Goal: Navigation & Orientation: Understand site structure

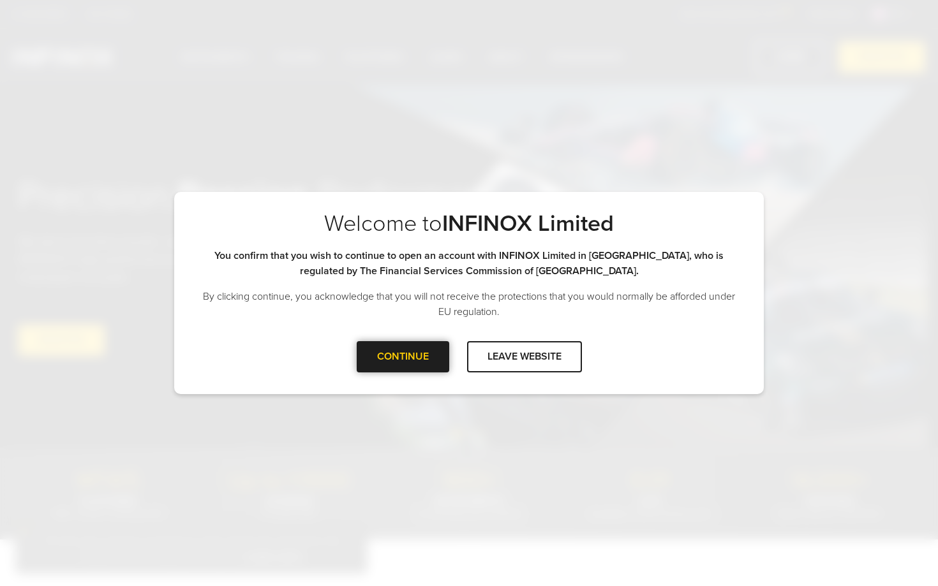
click at [436, 362] on div "CONTINUE" at bounding box center [403, 356] width 92 height 31
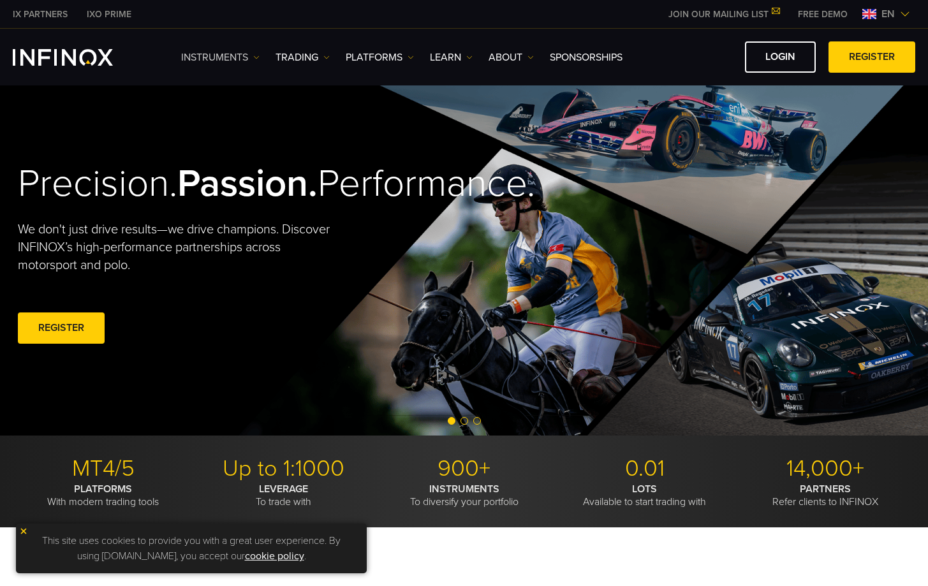
click at [251, 51] on link "Instruments" at bounding box center [220, 57] width 78 height 15
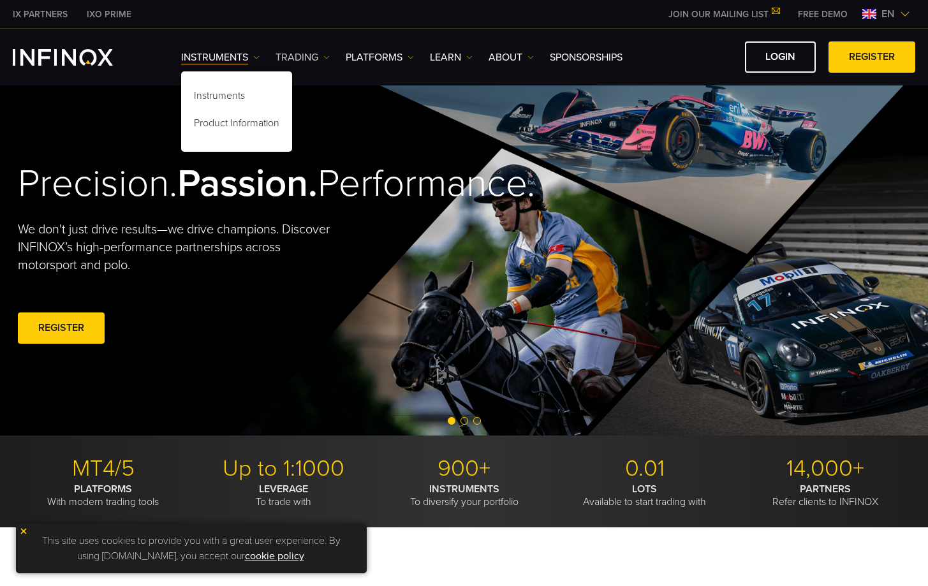
click at [297, 54] on link "TRADING" at bounding box center [303, 57] width 54 height 15
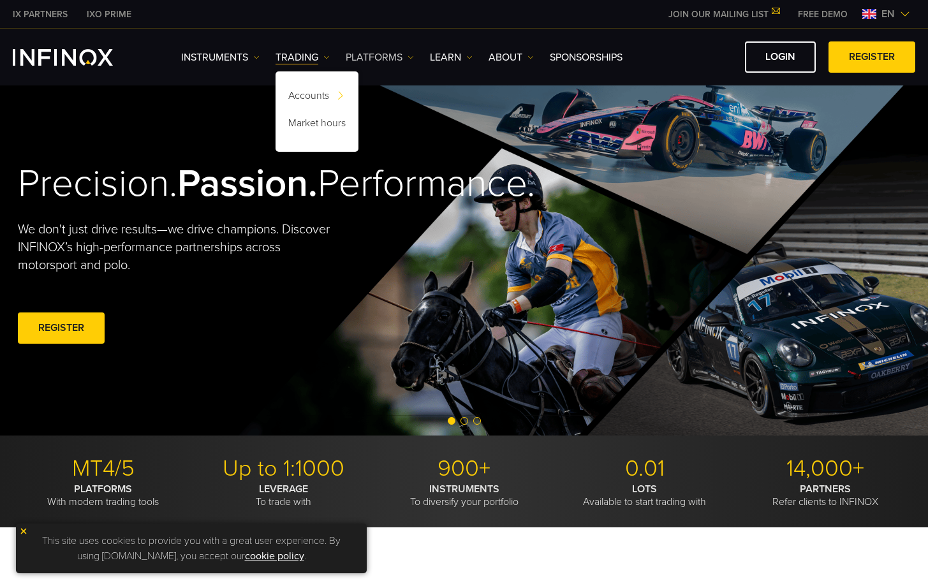
click at [369, 54] on link "PLATFORMS" at bounding box center [380, 57] width 68 height 15
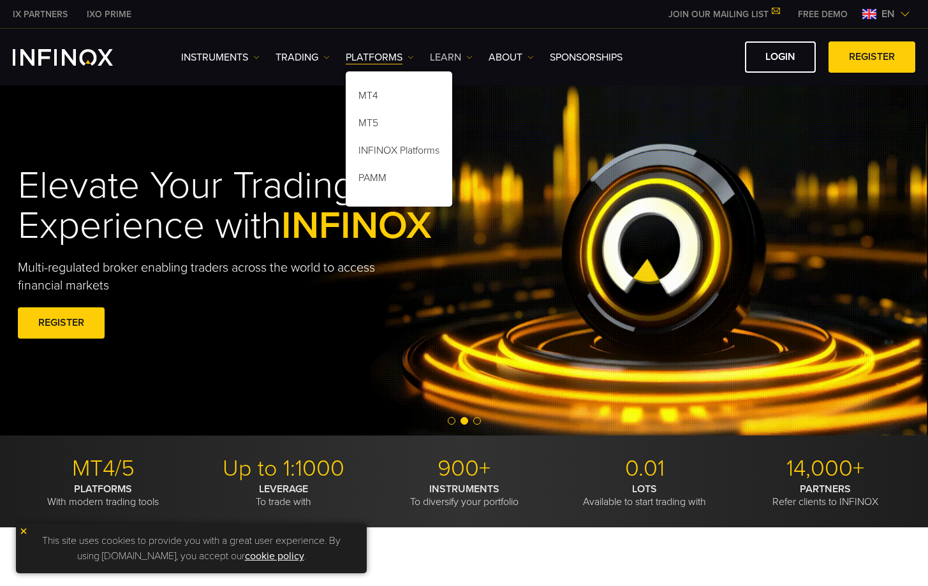
click at [438, 54] on link "Learn" at bounding box center [451, 57] width 43 height 15
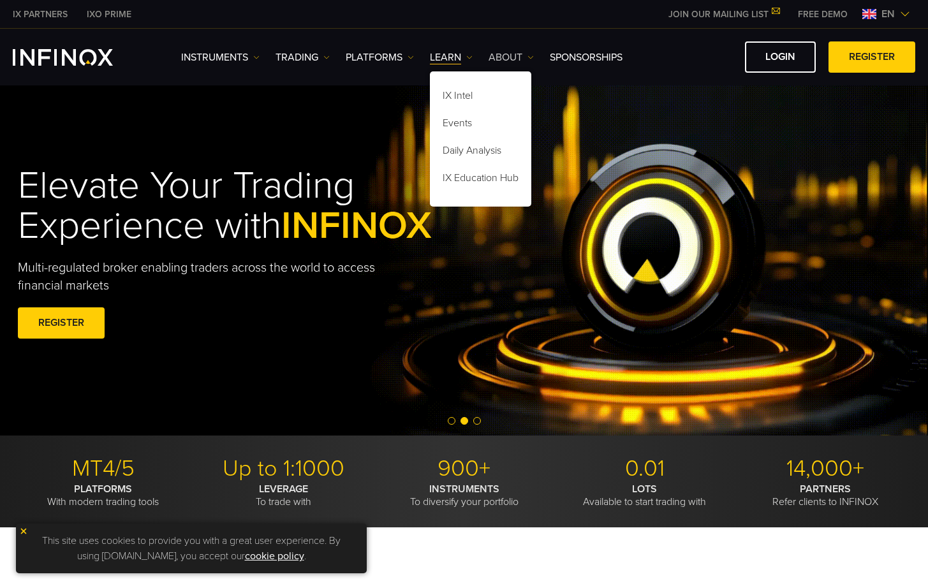
click at [497, 63] on link "ABOUT" at bounding box center [511, 57] width 45 height 15
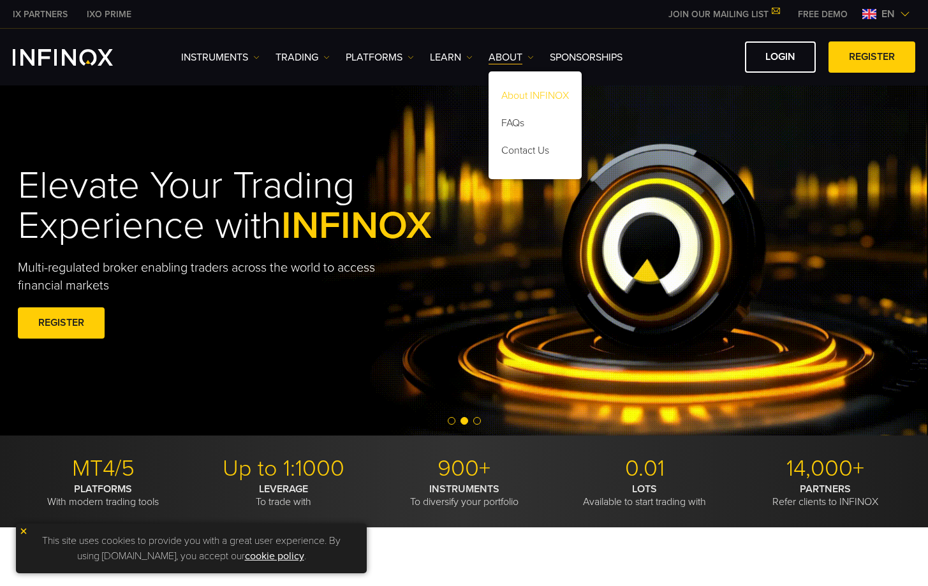
click at [514, 97] on link "About INFINOX" at bounding box center [535, 97] width 93 height 27
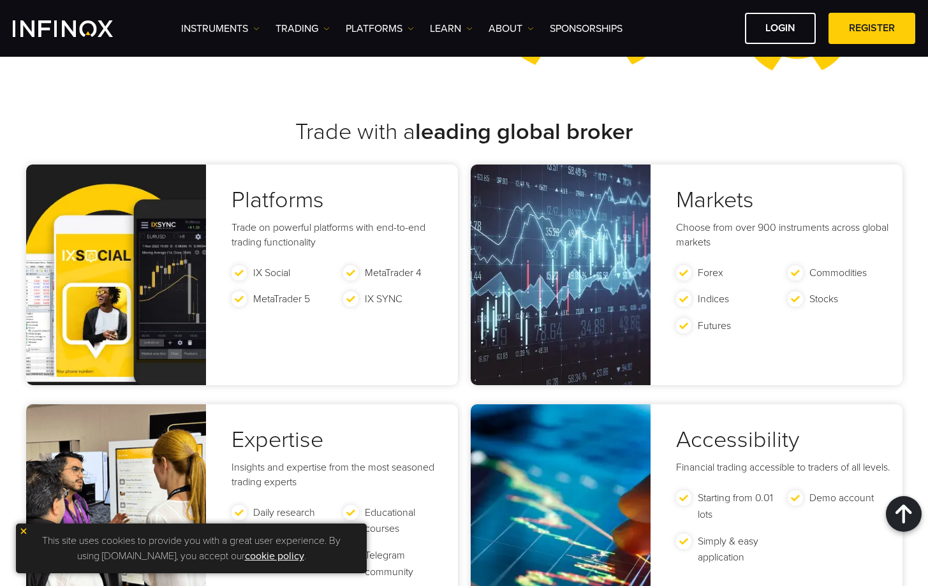
scroll to position [2210, 0]
